Goal: Check status

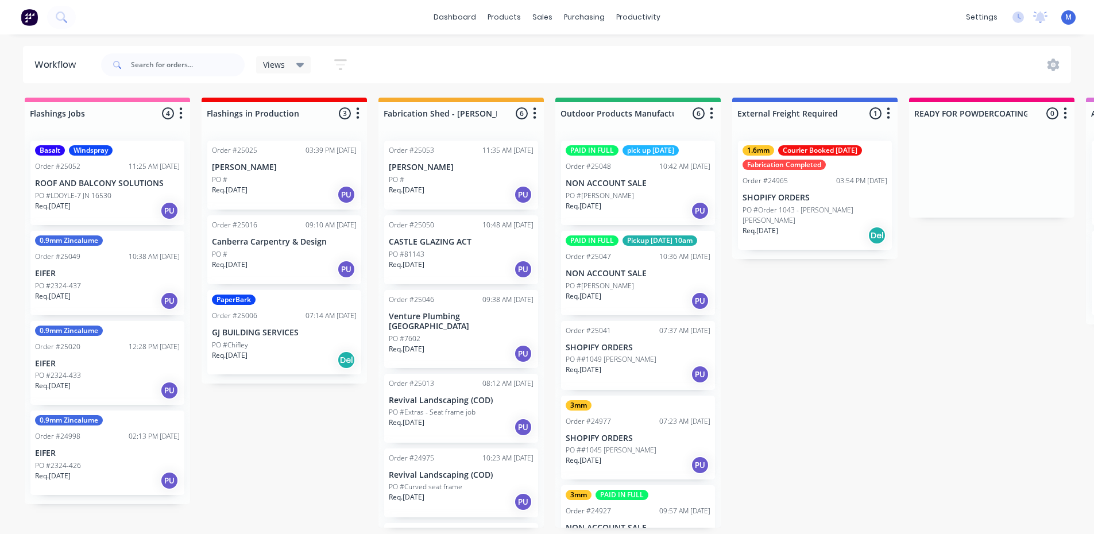
click at [139, 194] on div "PO #LDOYLE-7 JN 16530" at bounding box center [107, 196] width 145 height 10
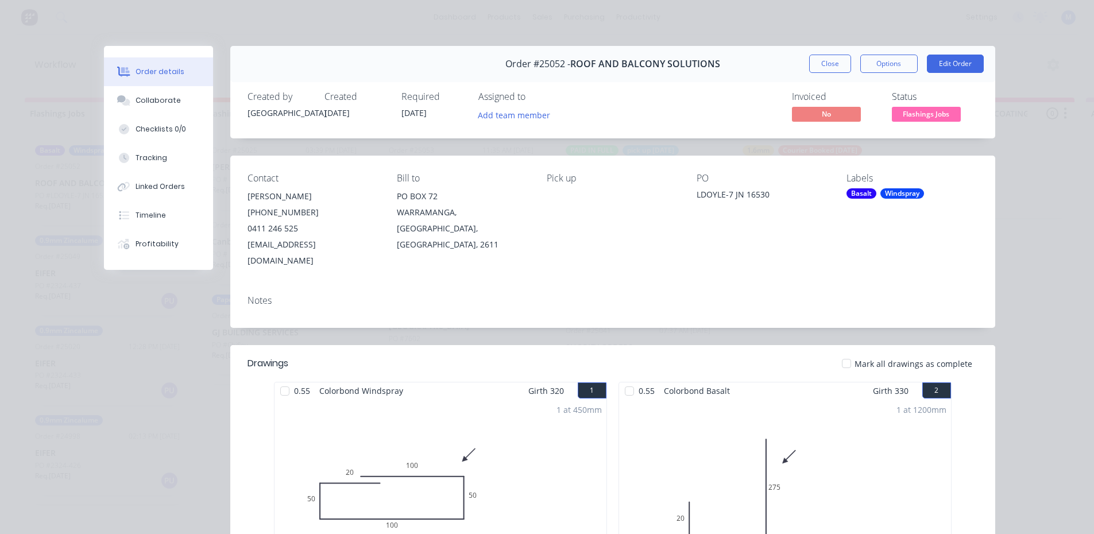
drag, startPoint x: 816, startPoint y: 70, endPoint x: 793, endPoint y: 77, distance: 24.7
click at [816, 70] on button "Close" at bounding box center [830, 64] width 42 height 18
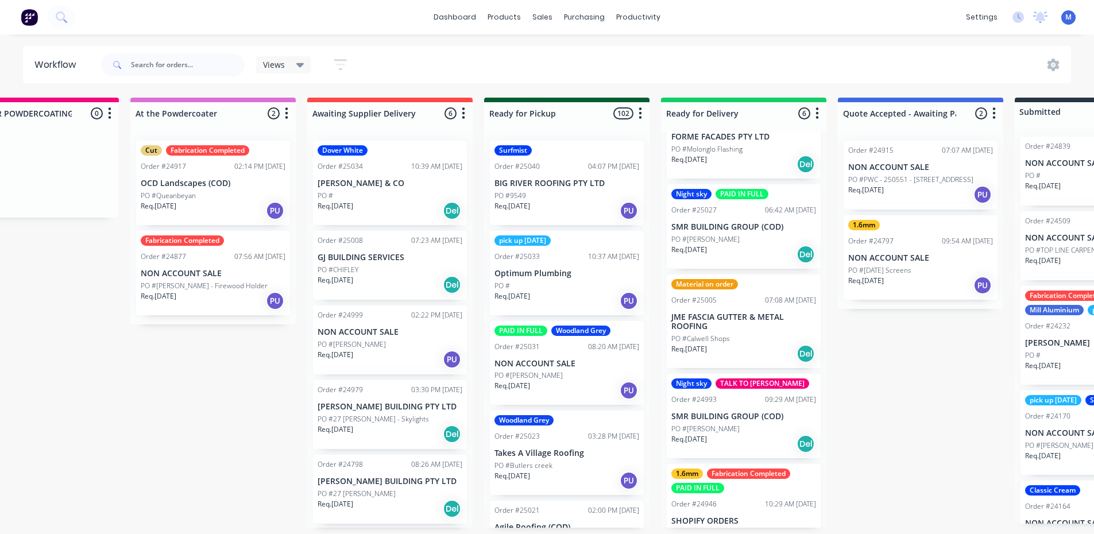
scroll to position [115, 0]
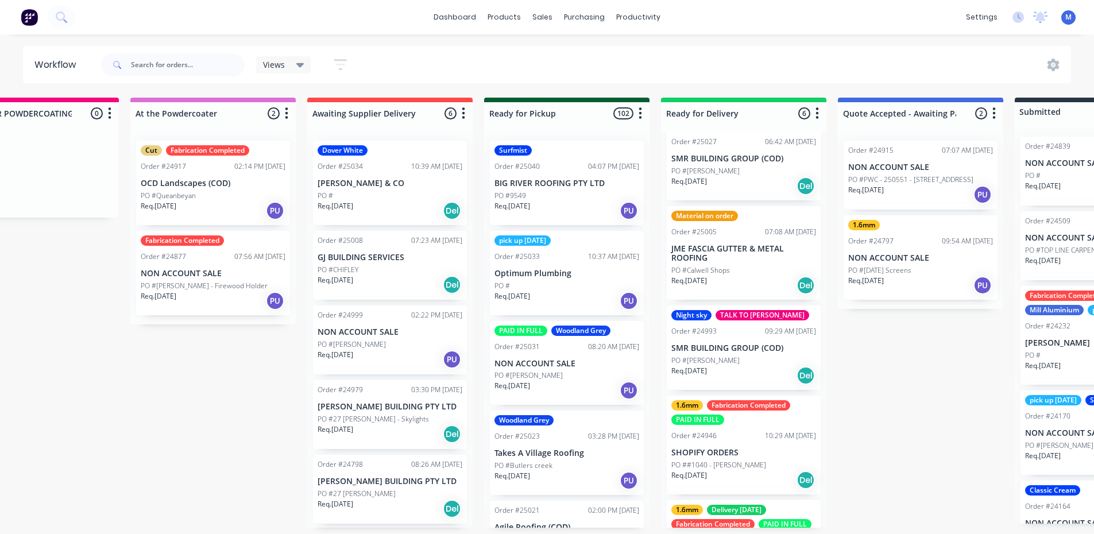
click at [740, 371] on div "Req. 22/09/25 Del" at bounding box center [743, 376] width 145 height 20
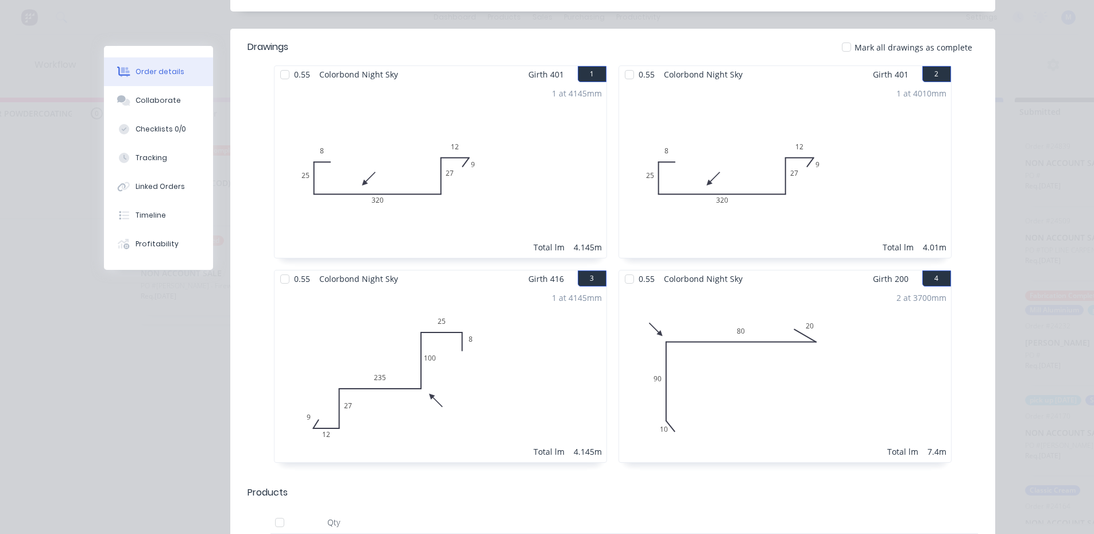
scroll to position [57, 0]
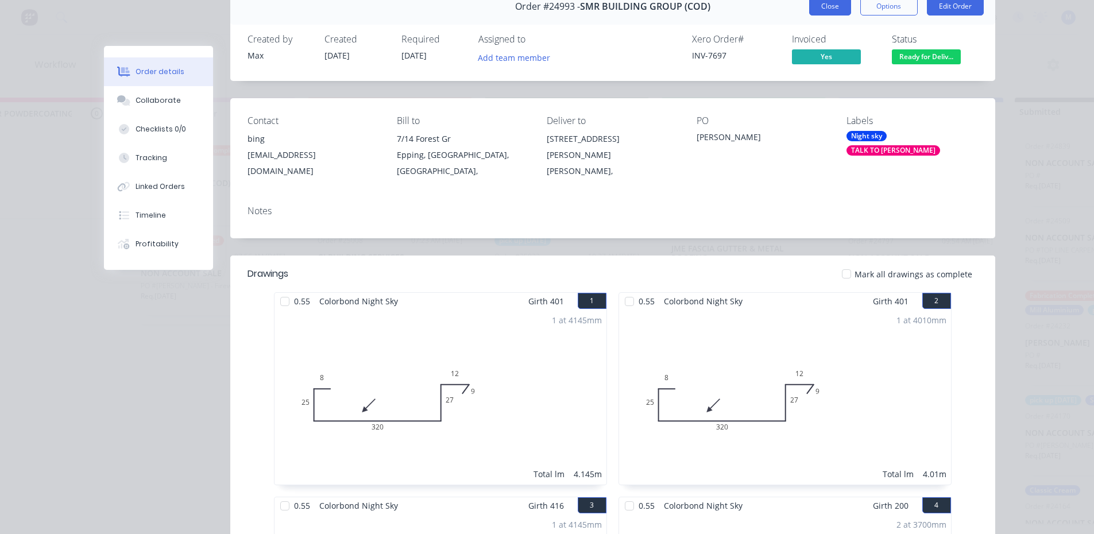
click at [821, 6] on button "Close" at bounding box center [830, 6] width 42 height 18
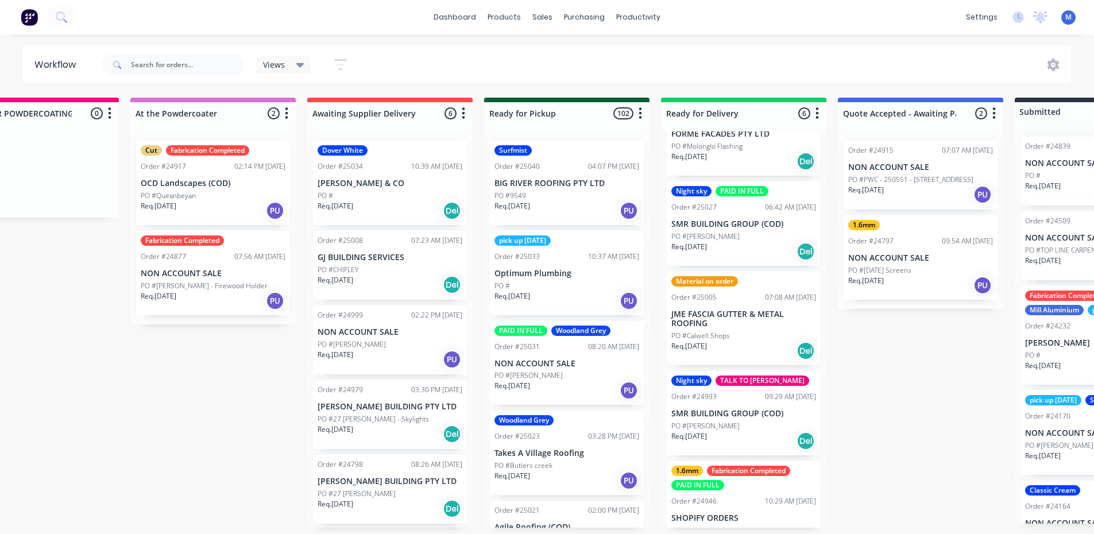
scroll to position [0, 0]
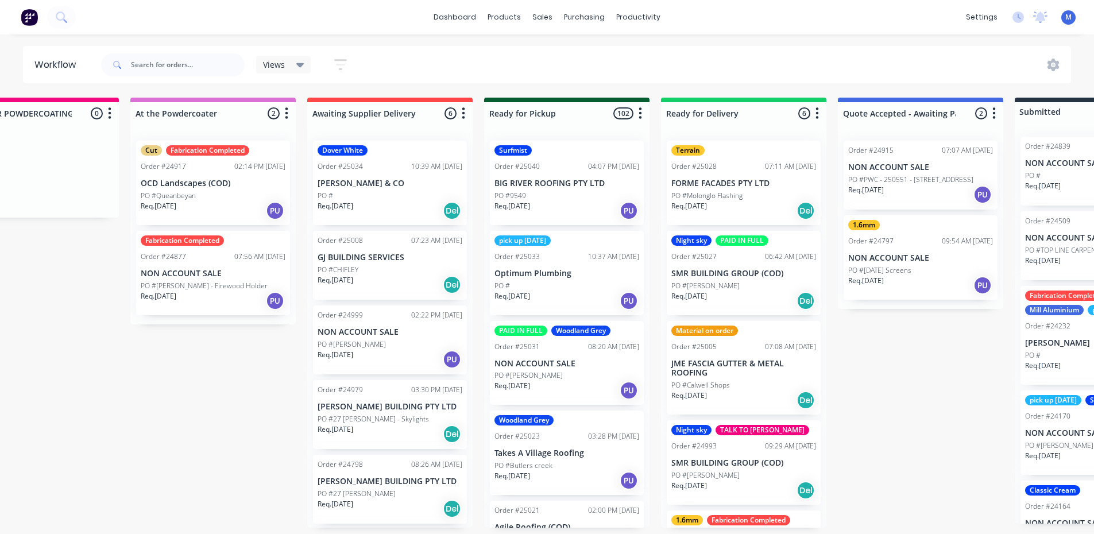
click at [752, 287] on div "PO #[PERSON_NAME]" at bounding box center [743, 286] width 145 height 10
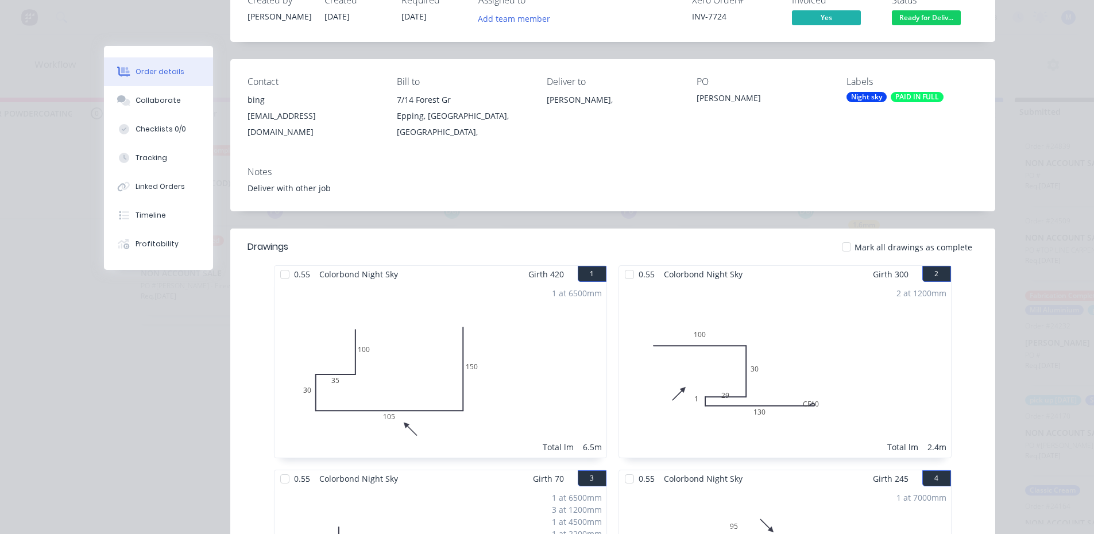
scroll to position [172, 0]
